Goal: Task Accomplishment & Management: Manage account settings

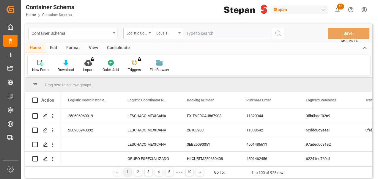
click at [83, 32] on div "Container Schema" at bounding box center [70, 32] width 79 height 7
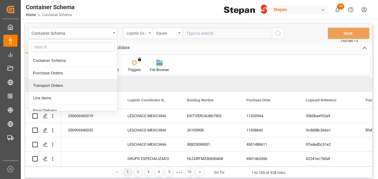
scroll to position [23, 0]
click at [52, 87] on div "Final Delivery" at bounding box center [73, 87] width 89 height 12
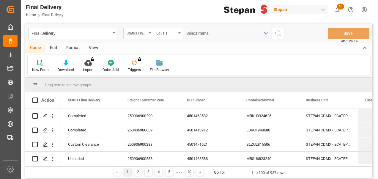
click at [141, 33] on div "Status Final Delivery" at bounding box center [137, 32] width 20 height 7
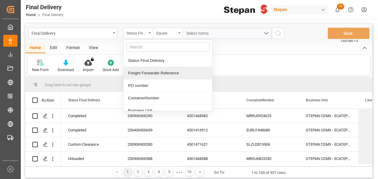
click at [146, 70] on div "Freight Forwarder Reference" at bounding box center [168, 73] width 89 height 12
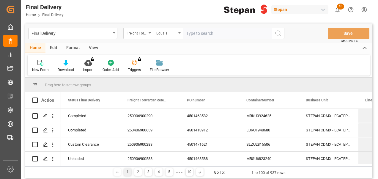
click at [197, 35] on input "text" at bounding box center [227, 33] width 89 height 11
type input "250606900431"
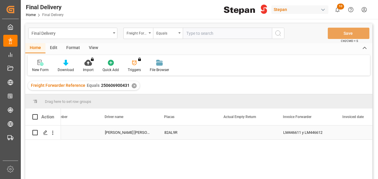
scroll to position [0, 1216]
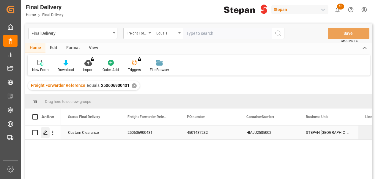
click at [45, 133] on icon "Press SPACE to select this row." at bounding box center [45, 132] width 5 height 5
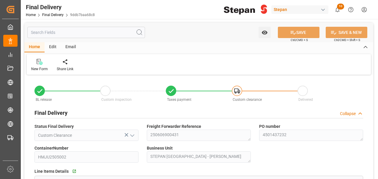
type input "[DATE]"
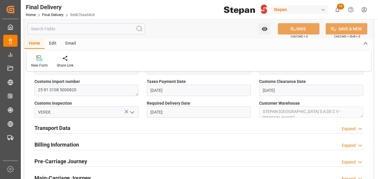
click at [102, 128] on div "Transport Data Expand" at bounding box center [198, 127] width 329 height 11
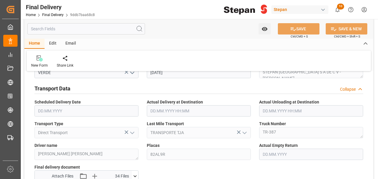
click at [119, 91] on div "Transport Data Collapse" at bounding box center [198, 87] width 329 height 11
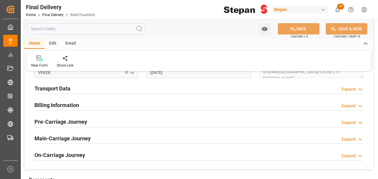
click at [110, 86] on div "Transport Data Expand" at bounding box center [198, 87] width 329 height 11
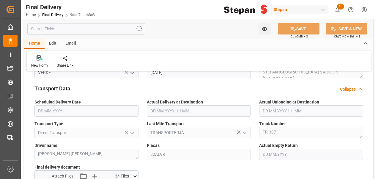
click at [96, 89] on div "Transport Data Collapse" at bounding box center [198, 87] width 329 height 11
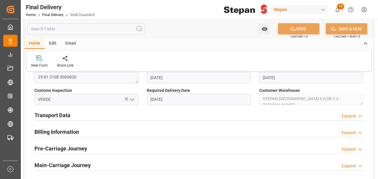
scroll to position [186, 0]
click at [176, 97] on input "[DATE]" at bounding box center [199, 98] width 104 height 11
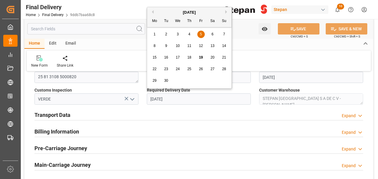
click at [179, 46] on span "10" at bounding box center [178, 46] width 4 height 4
type input "[DATE]"
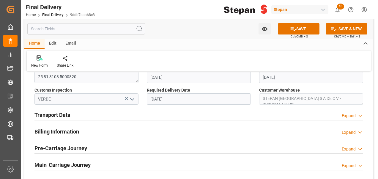
click at [203, 107] on div "Transport Data Expand" at bounding box center [198, 115] width 337 height 17
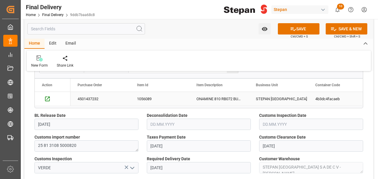
scroll to position [119, 0]
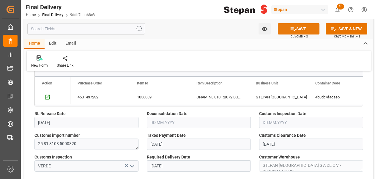
click at [294, 28] on icon at bounding box center [293, 29] width 6 height 6
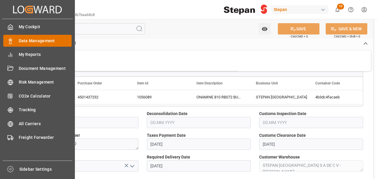
click at [11, 42] on icon at bounding box center [10, 41] width 6 height 6
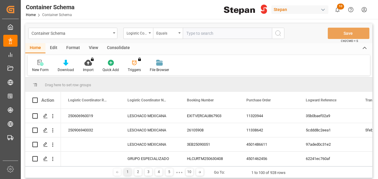
click at [198, 34] on input "text" at bounding box center [227, 33] width 89 height 11
type input "250606900430"
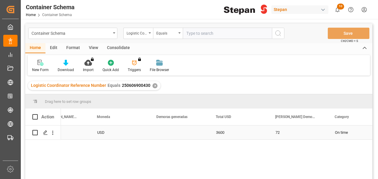
scroll to position [0, 899]
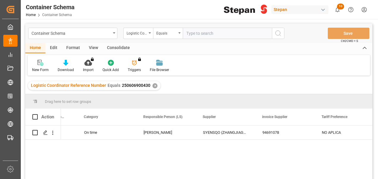
click at [218, 155] on div "3600 72 On time [PERSON_NAME] (ZHANGJIAGANG) SPECIALTY CHEMICALS CO.,Ltd 946910…" at bounding box center [216, 153] width 311 height 57
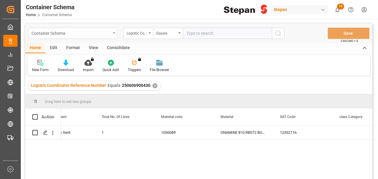
click at [94, 28] on div "Container Schema" at bounding box center [72, 33] width 89 height 11
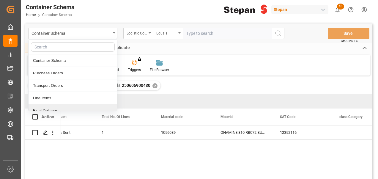
click at [63, 107] on div "Final Delivery" at bounding box center [73, 110] width 89 height 12
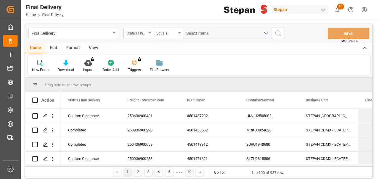
click at [139, 34] on div "Status Final Delivery" at bounding box center [137, 32] width 20 height 7
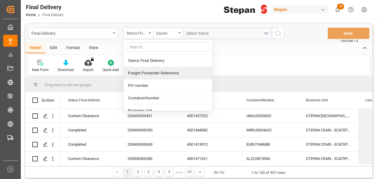
click at [150, 71] on div "Freight Forwarder Reference" at bounding box center [168, 73] width 89 height 12
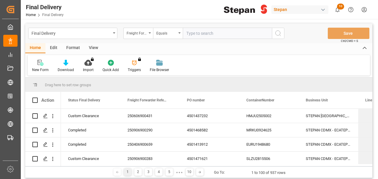
click at [199, 31] on input "text" at bounding box center [227, 33] width 89 height 11
type input "250606900430"
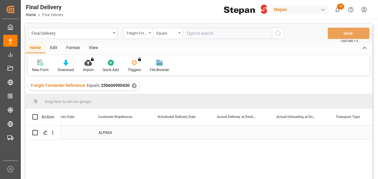
click at [233, 135] on div "Press SPACE to select this row." at bounding box center [239, 132] width 59 height 14
click at [235, 132] on div "Press SPACE to select this row." at bounding box center [239, 132] width 59 height 14
click at [45, 133] on icon "Press SPACE to select this row." at bounding box center [45, 132] width 5 height 5
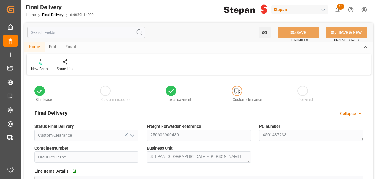
type input "[DATE]"
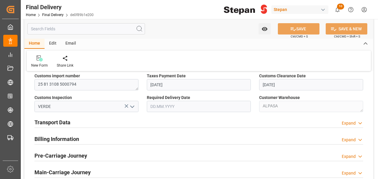
click at [175, 105] on input "text" at bounding box center [199, 106] width 104 height 11
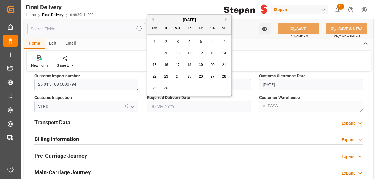
click at [213, 63] on span "20" at bounding box center [212, 65] width 4 height 4
type input "[DATE]"
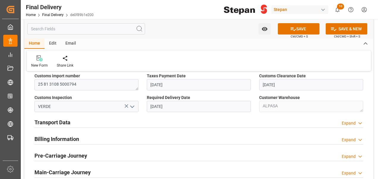
click at [211, 117] on div "Transport Data Expand" at bounding box center [198, 121] width 329 height 11
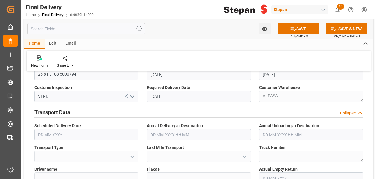
click at [189, 95] on input "[DATE]" at bounding box center [199, 96] width 104 height 11
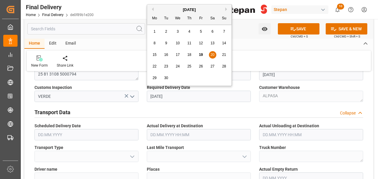
click at [178, 113] on div "Transport Data Collapse" at bounding box center [198, 111] width 329 height 11
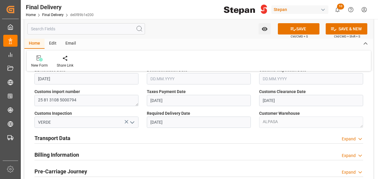
scroll to position [168, 0]
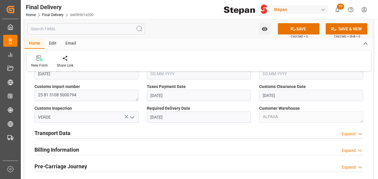
click at [125, 131] on div "Transport Data Expand" at bounding box center [198, 132] width 329 height 11
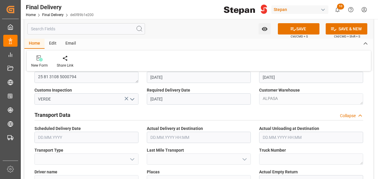
scroll to position [187, 0]
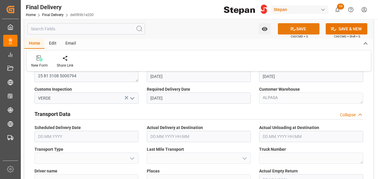
click at [298, 29] on button "SAVE" at bounding box center [299, 28] width 42 height 11
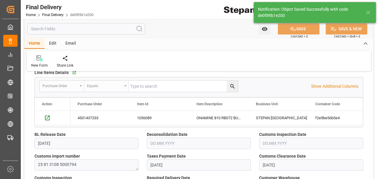
scroll to position [0, 0]
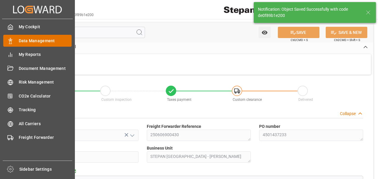
click at [9, 41] on icon at bounding box center [10, 41] width 6 height 6
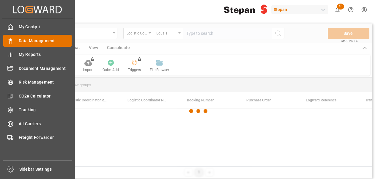
click at [41, 40] on span "Data Management" at bounding box center [45, 41] width 53 height 6
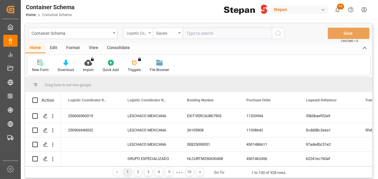
click at [141, 32] on div "Logistic Coordinator Reference Number" at bounding box center [137, 32] width 20 height 7
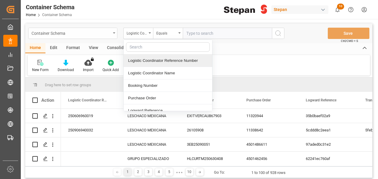
click at [87, 32] on div "Container Schema" at bounding box center [70, 32] width 79 height 7
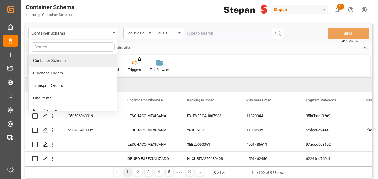
click at [143, 27] on div "Container Schema Container Schema Purchase Orders Transport Orders Line Items F…" at bounding box center [198, 33] width 347 height 20
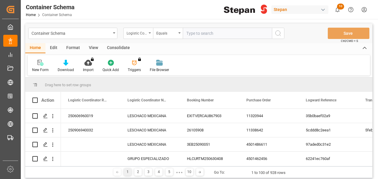
click at [145, 31] on div "Logistic Coordinator Reference Number" at bounding box center [137, 32] width 20 height 7
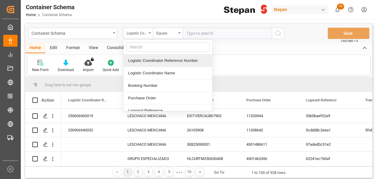
click at [169, 61] on div "Logistic Coordinator Reference Number" at bounding box center [168, 60] width 89 height 12
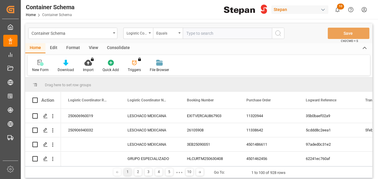
click at [196, 33] on input "text" at bounding box center [227, 33] width 89 height 11
paste input "250606900430"
type input "250606900430"
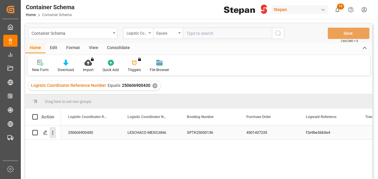
click at [53, 132] on icon "open menu" at bounding box center [53, 133] width 6 height 6
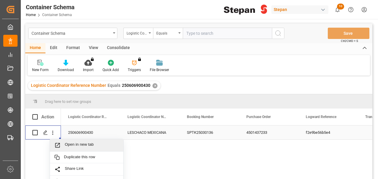
click at [148, 149] on div "250606900430 LESCHACO MEXICANA SPTK25030136 4501437233 f2e9be56b5e4 Import" at bounding box center [216, 153] width 311 height 57
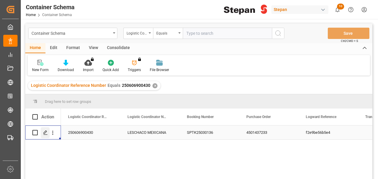
click at [45, 133] on icon "Press SPACE to select this row." at bounding box center [45, 132] width 5 height 5
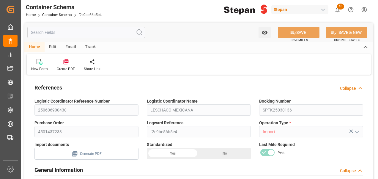
type input "30"
type input "50"
type input "3600"
type input "72"
type input "1"
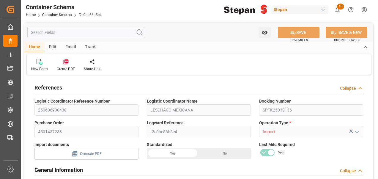
type input "1"
type input "17680"
type input "30"
type input "64"
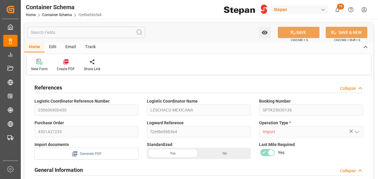
type input "Cosco"
type input "COSCO Shipping Co. Ltd."
type input "CNZJG"
type input "MXATM"
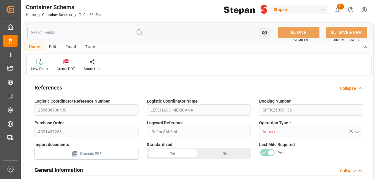
type input "MXATM"
type input "9146687"
type input "[DATE] 00:00"
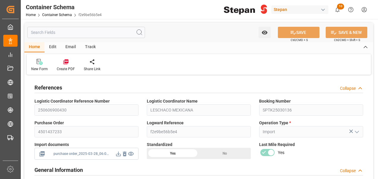
type input "[DATE]"
type input "[DATE] 00:00"
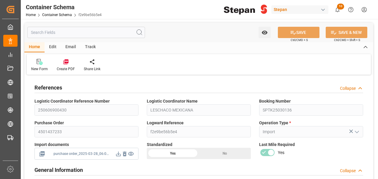
type input "[DATE] 00:00"
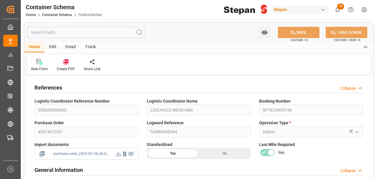
type input "[DATE] 00:00"
type input "[DATE]"
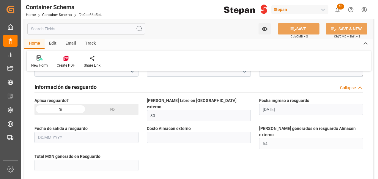
scroll to position [559, 0]
click at [70, 131] on input "text" at bounding box center [86, 136] width 104 height 11
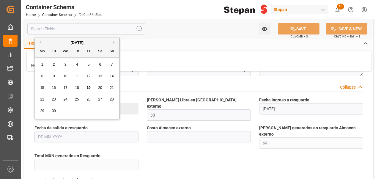
click at [88, 88] on span "19" at bounding box center [88, 88] width 4 height 4
type input "[DATE]"
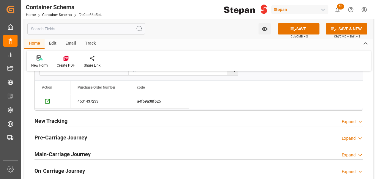
scroll to position [1402, 0]
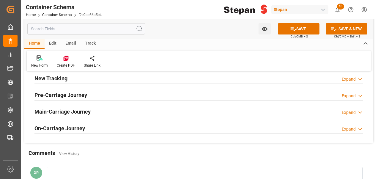
click at [253, 105] on div "Main-Carriage Journey Expand" at bounding box center [198, 110] width 329 height 11
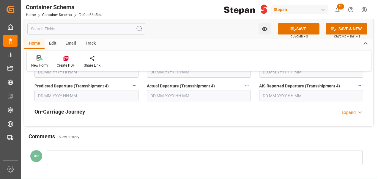
scroll to position [1947, 0]
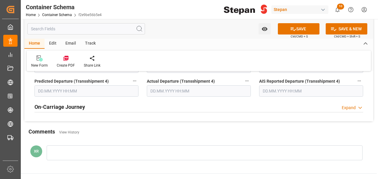
click at [212, 101] on div "On-Carriage Journey Expand" at bounding box center [198, 106] width 329 height 11
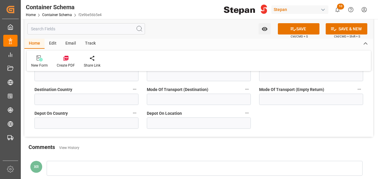
scroll to position [2099, 0]
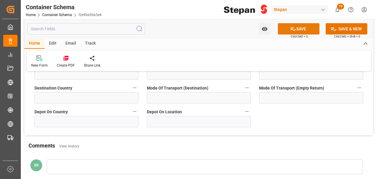
click at [294, 28] on icon at bounding box center [293, 29] width 6 height 6
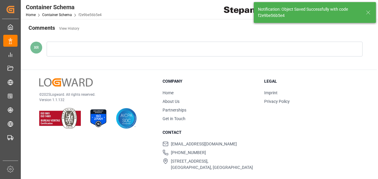
type textarea "pod"
type input "[DATE] 00:00"
type input "[DATE]"
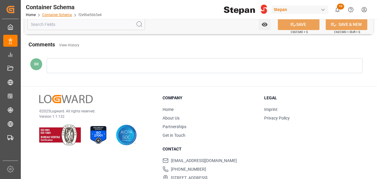
click at [55, 15] on link "Container Schema" at bounding box center [57, 15] width 30 height 4
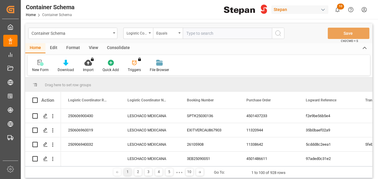
click at [197, 35] on input "text" at bounding box center [227, 33] width 89 height 11
type input "250606900431"
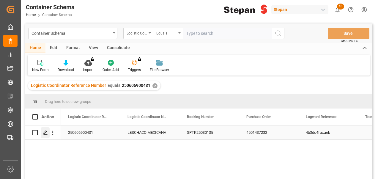
click at [46, 131] on polygon "Press SPACE to select this row." at bounding box center [45, 132] width 3 height 3
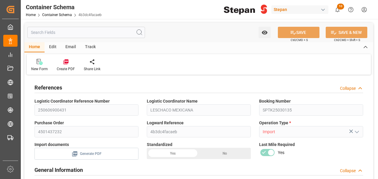
type input "30"
type input "50"
type input "3550"
type input "71"
type input "1"
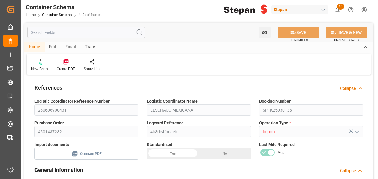
type input "1"
type input "18240"
type input "30"
type input "50"
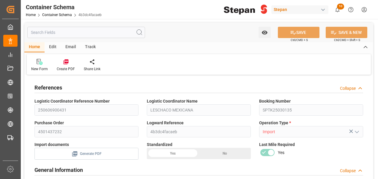
type input "Cosco"
type input "COSCO Shipping Co. Ltd."
type input "CNZJG"
type input "MXATM"
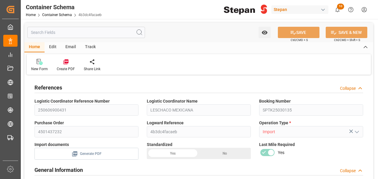
type input "MXATM"
type input "9146687"
type input "[DATE] 00:00"
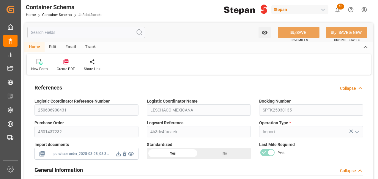
type input "[DATE]"
type input "[DATE] 00:00"
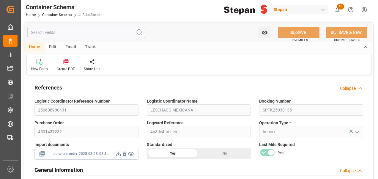
type input "[DATE] 00:00"
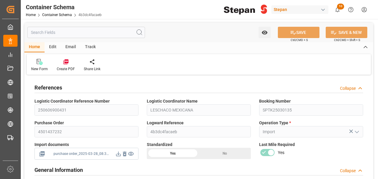
type input "[DATE] 00:00"
type input "[DATE]"
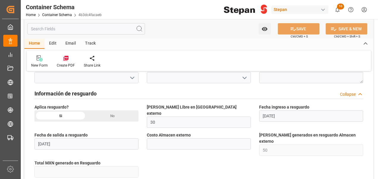
scroll to position [570, 0]
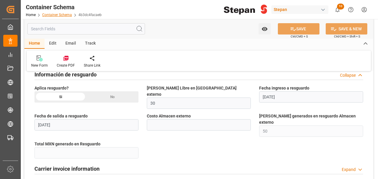
click at [63, 14] on link "Container Schema" at bounding box center [57, 15] width 30 height 4
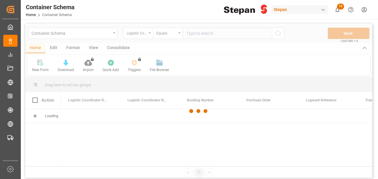
click at [192, 33] on div at bounding box center [198, 110] width 347 height 175
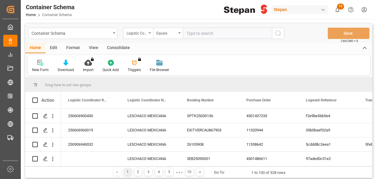
click at [200, 34] on input "text" at bounding box center [227, 33] width 89 height 11
paste input "250906900206"
type input "250906900206"
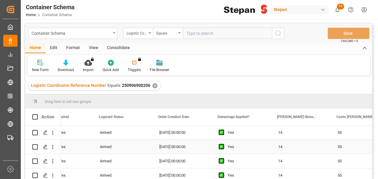
scroll to position [0, 563]
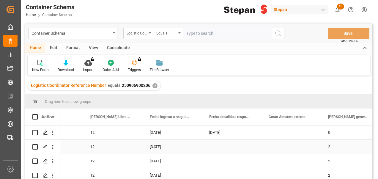
click at [220, 143] on div "Press SPACE to select this row." at bounding box center [231, 147] width 59 height 14
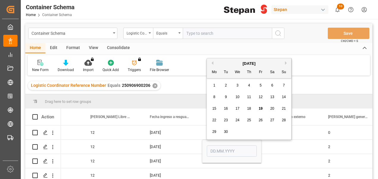
click at [251, 110] on div "18" at bounding box center [248, 108] width 7 height 7
type input "[DATE]"
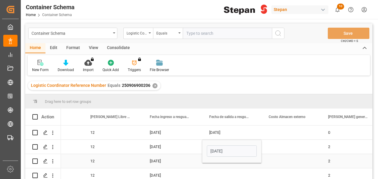
click at [218, 165] on div "Press SPACE to select this row." at bounding box center [231, 161] width 59 height 14
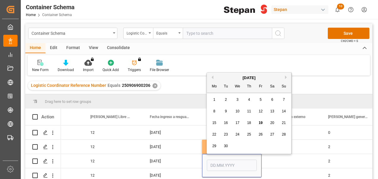
click at [248, 121] on span "18" at bounding box center [249, 123] width 4 height 4
type input "[DATE]"
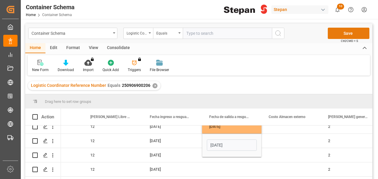
click at [336, 36] on button "Save" at bounding box center [349, 33] width 42 height 11
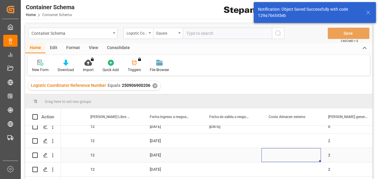
click at [295, 149] on div "Press SPACE to select this row." at bounding box center [290, 155] width 59 height 14
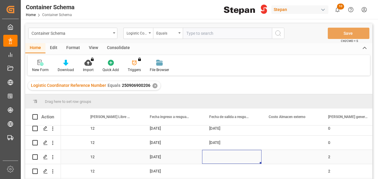
click at [209, 154] on div "Press SPACE to select this row." at bounding box center [231, 157] width 59 height 14
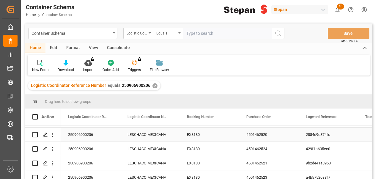
click at [259, 162] on div "4501462521" at bounding box center [268, 163] width 59 height 14
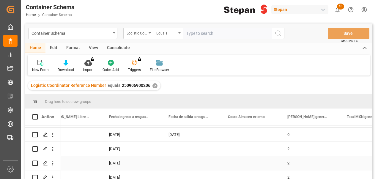
click at [174, 162] on div "Press SPACE to select this row." at bounding box center [190, 163] width 59 height 14
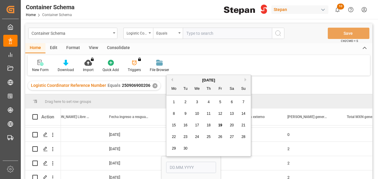
click at [209, 123] on span "18" at bounding box center [208, 125] width 4 height 4
type input "[DATE]"
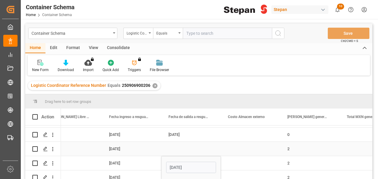
click at [246, 158] on div "Press SPACE to select this row." at bounding box center [250, 163] width 59 height 14
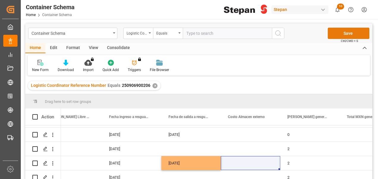
click at [349, 32] on button "Save" at bounding box center [349, 33] width 42 height 11
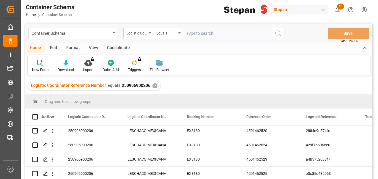
click at [200, 41] on div "Container Schema Logistic Coordinator Reference Number Equals Save Ctrl/CMD + S" at bounding box center [198, 33] width 347 height 20
click at [151, 88] on div "Logistic Coordinator Reference Number Equals 250906900206 ✕" at bounding box center [94, 85] width 133 height 9
click at [154, 87] on div "✕" at bounding box center [154, 85] width 5 height 5
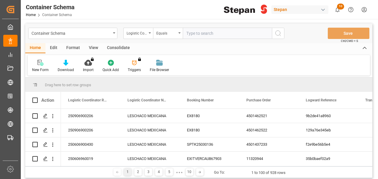
click at [206, 33] on input "text" at bounding box center [227, 33] width 89 height 11
paste input "250906900480"
type input "250906900480"
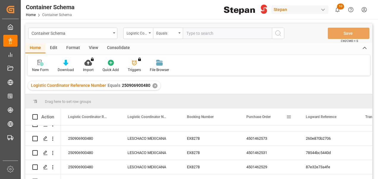
click at [266, 115] on span "Purchase Order" at bounding box center [258, 117] width 24 height 4
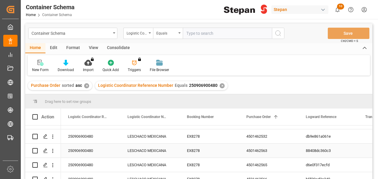
click at [265, 150] on div "4501462563" at bounding box center [268, 150] width 59 height 14
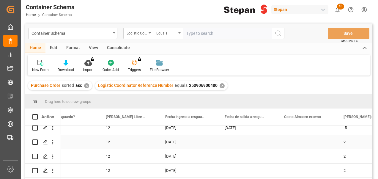
click at [235, 140] on div "Press SPACE to select this row." at bounding box center [246, 142] width 59 height 14
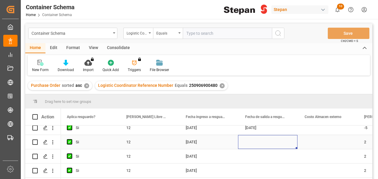
click at [261, 141] on div "Press SPACE to select this row." at bounding box center [267, 142] width 59 height 14
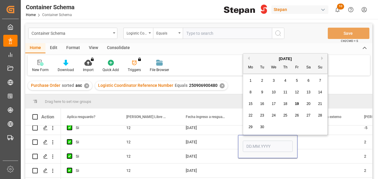
click at [286, 104] on span "18" at bounding box center [285, 104] width 4 height 4
type input "[DATE]"
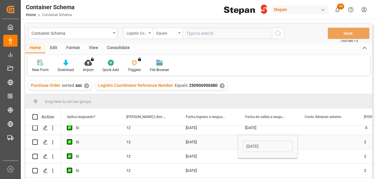
click at [255, 158] on div "Press SPACE to select this row." at bounding box center [267, 156] width 59 height 14
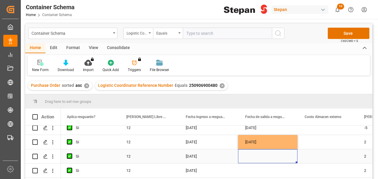
click at [262, 152] on div "Press SPACE to select this row." at bounding box center [267, 156] width 59 height 14
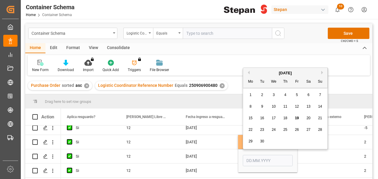
click at [286, 117] on span "18" at bounding box center [285, 118] width 4 height 4
type input "[DATE]"
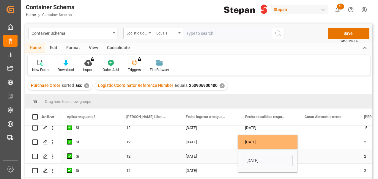
click at [319, 161] on div "Press SPACE to select this row." at bounding box center [326, 156] width 59 height 14
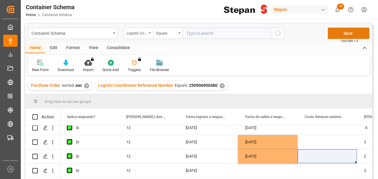
click at [342, 34] on button "Save" at bounding box center [349, 33] width 42 height 11
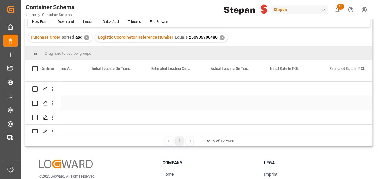
scroll to position [0, 6943]
